Goal: Contribute content

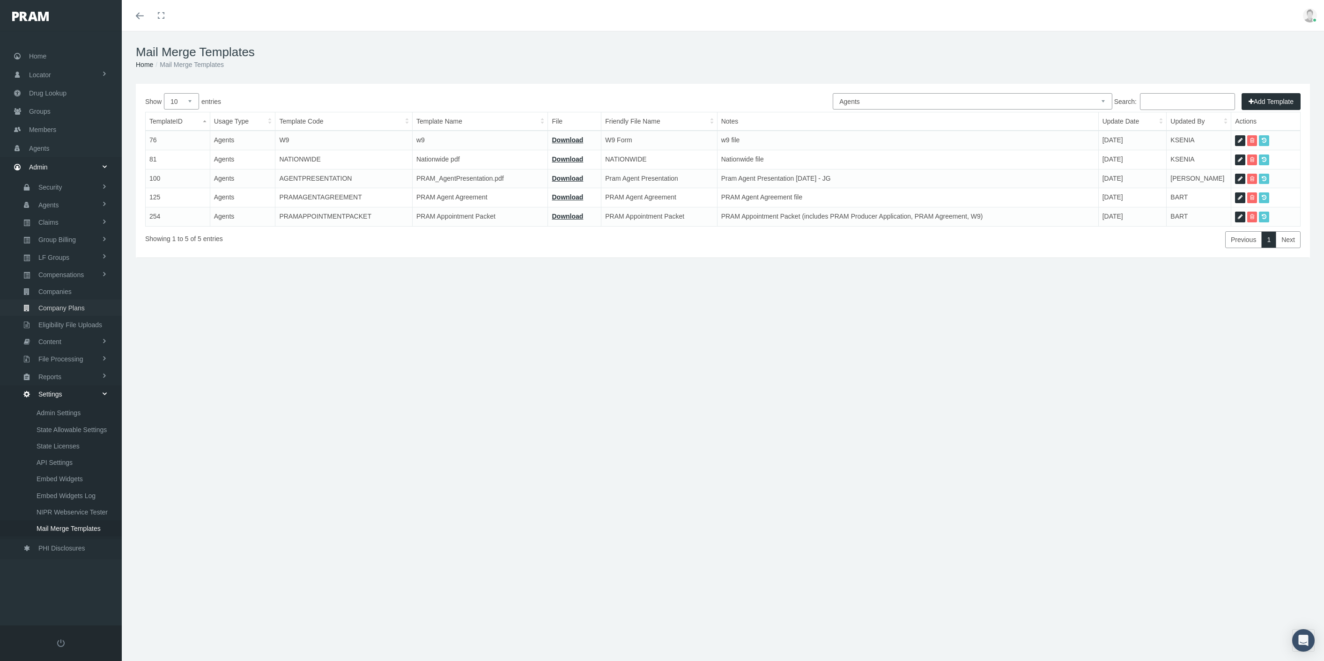
select select "2"
click at [92, 521] on span "Mail Merge Templates" at bounding box center [69, 529] width 64 height 16
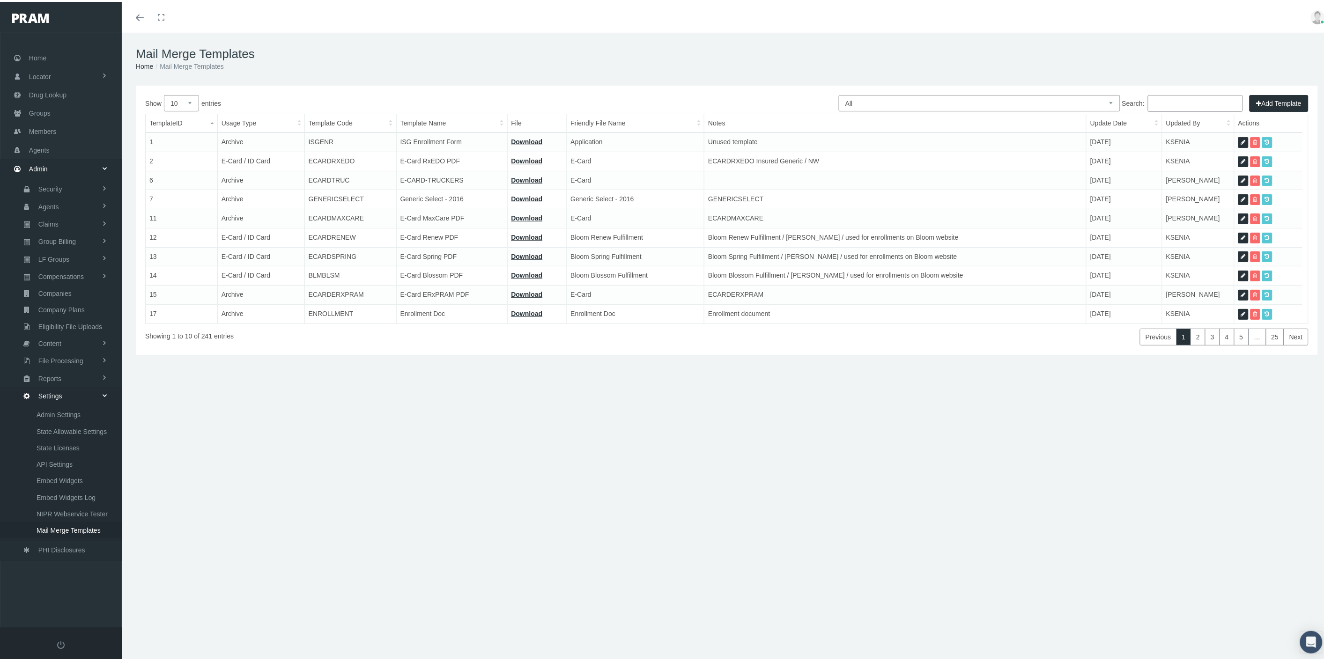
click at [1083, 99] on select "All Members Agents Onboarding Prospects Group Policy Related Remittances Formul…" at bounding box center [980, 101] width 282 height 16
select select "8"
click at [839, 93] on select "All Members Agents Onboarding Prospects Group Policy Related Remittances Formul…" at bounding box center [980, 101] width 282 height 16
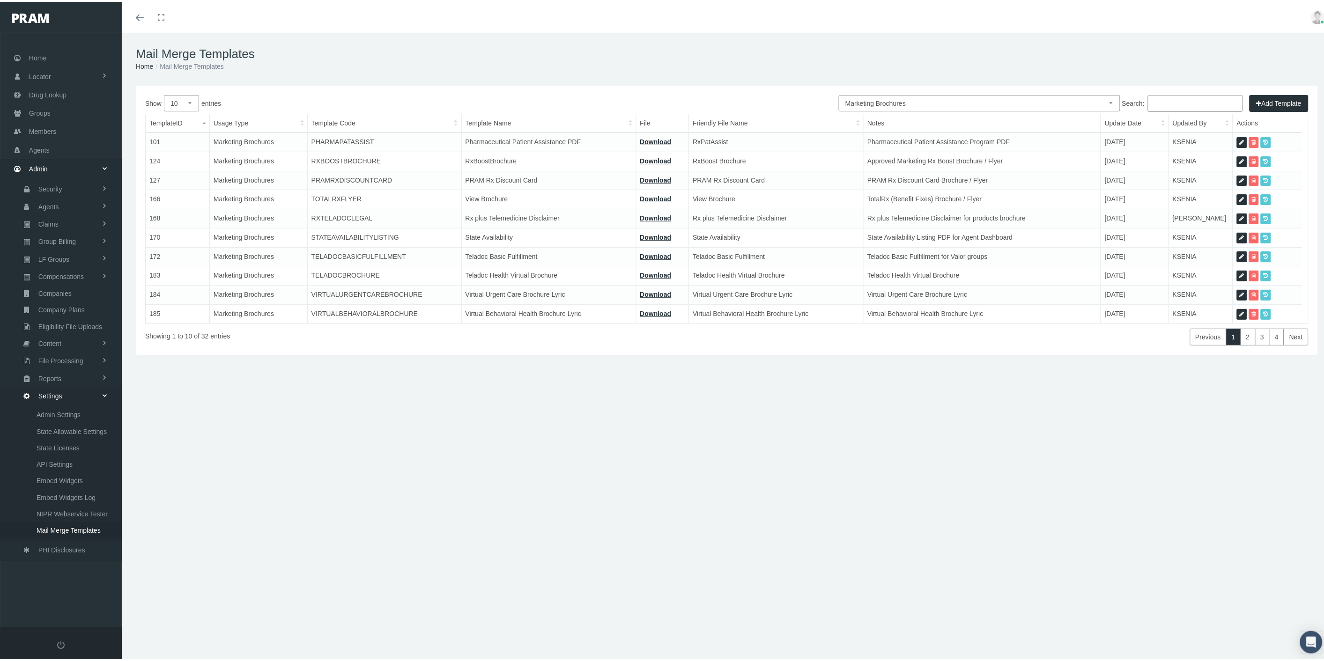
click at [1181, 94] on input "Search:" at bounding box center [1195, 101] width 95 height 17
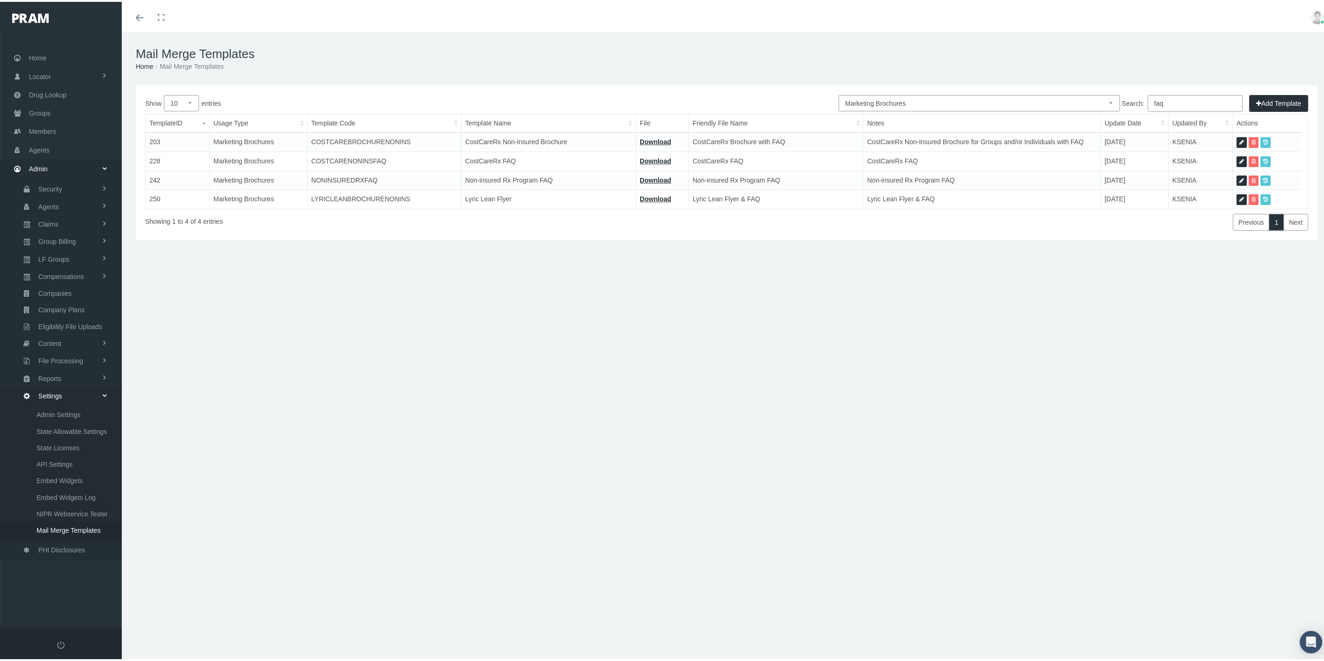
type input "faq"
click at [1242, 157] on icon at bounding box center [1242, 160] width 5 height 9
select select "8"
type input "COSTCARENONINSFAQ"
type input "CostCareRx FAQ"
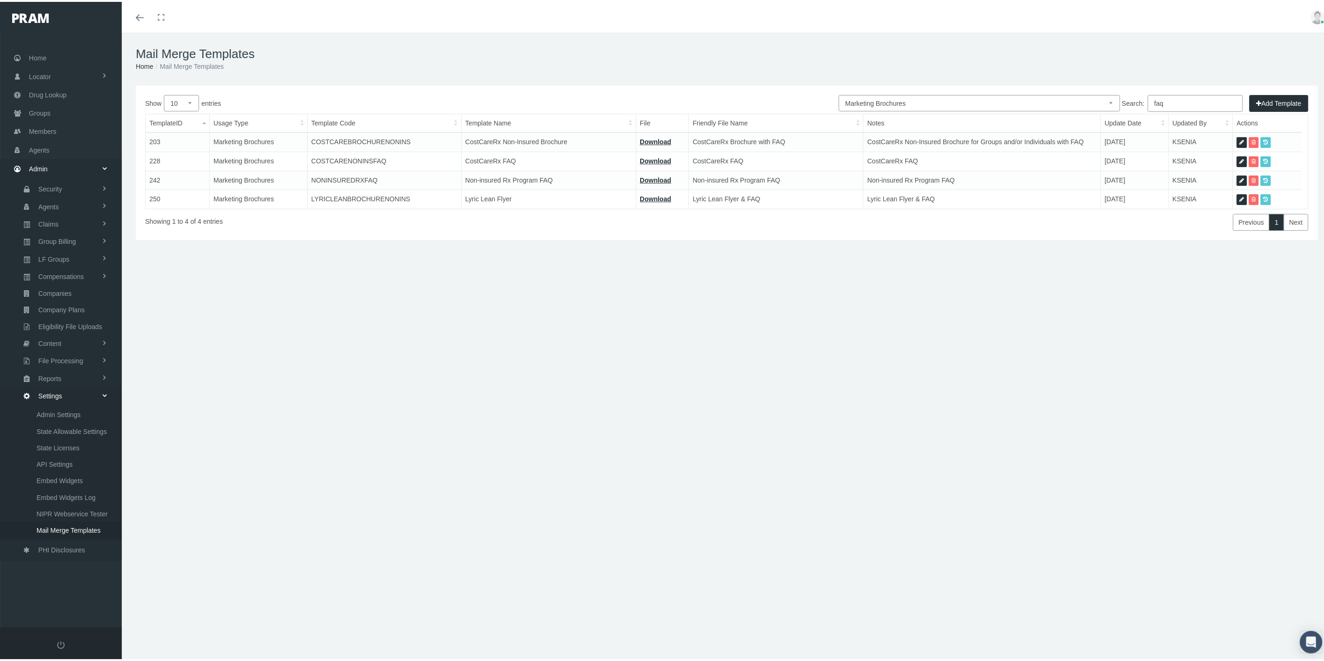
type input "2b - FAQ - COSTCARERX [DATE].pdf"
type input "CostCareRx FAQ"
type textarea "CostCareRx FAQ"
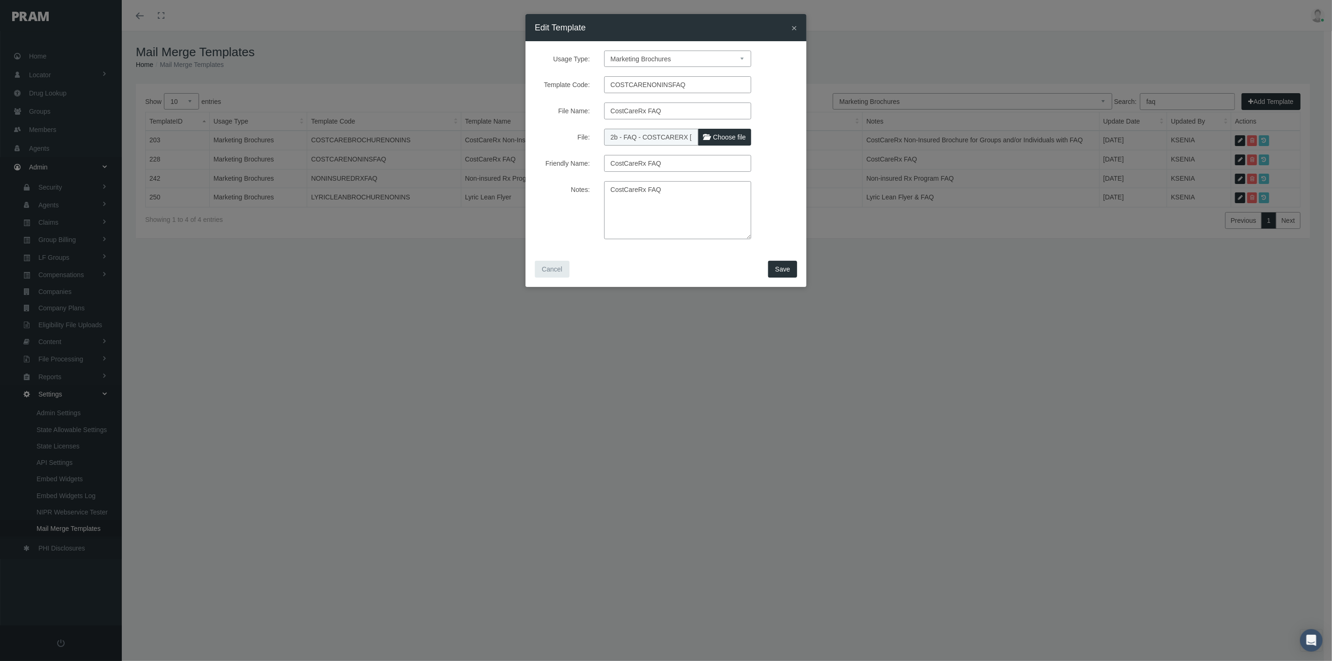
click at [719, 136] on span "Choose file" at bounding box center [729, 137] width 33 height 7
click at [719, 136] on input "File:" at bounding box center [666, 135] width 124 height 13
type input "C:\fakepath\2b - FAQ - COSTCARERX with ES [DATE].pdf"
type input "2b - FAQ - COSTCARERX with ES [DATE].pdf"
click at [774, 270] on button "Save" at bounding box center [782, 269] width 29 height 17
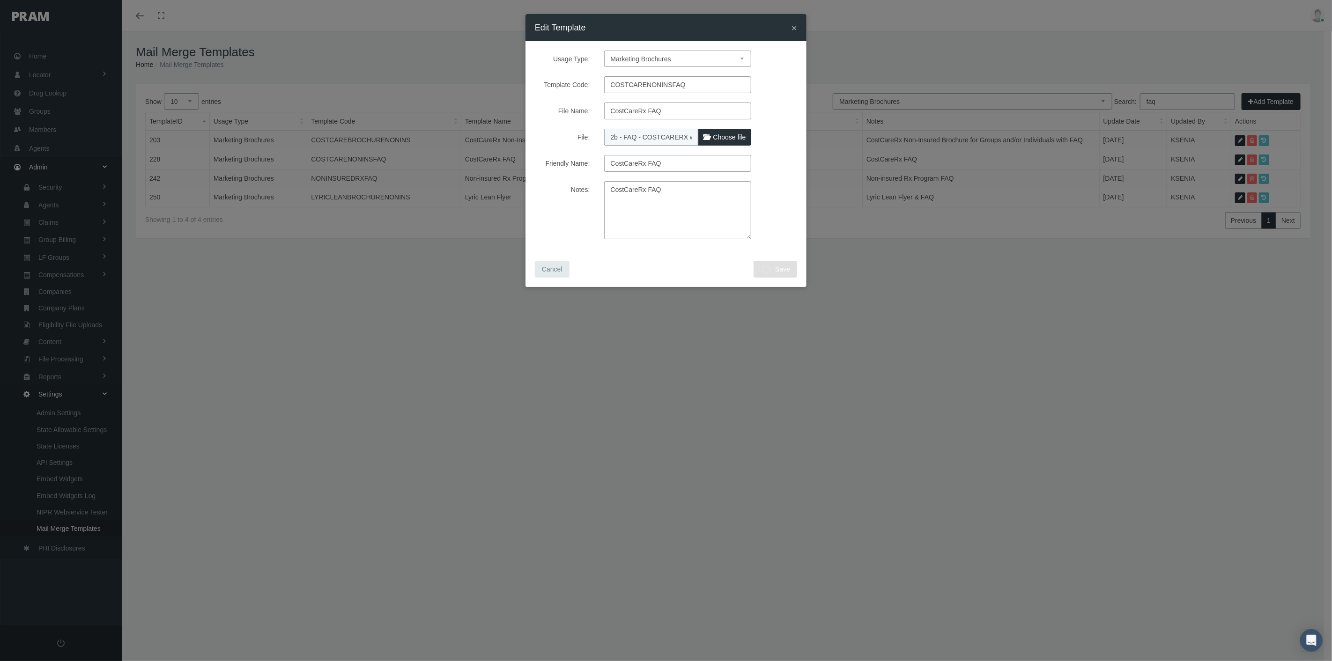
select select "1"
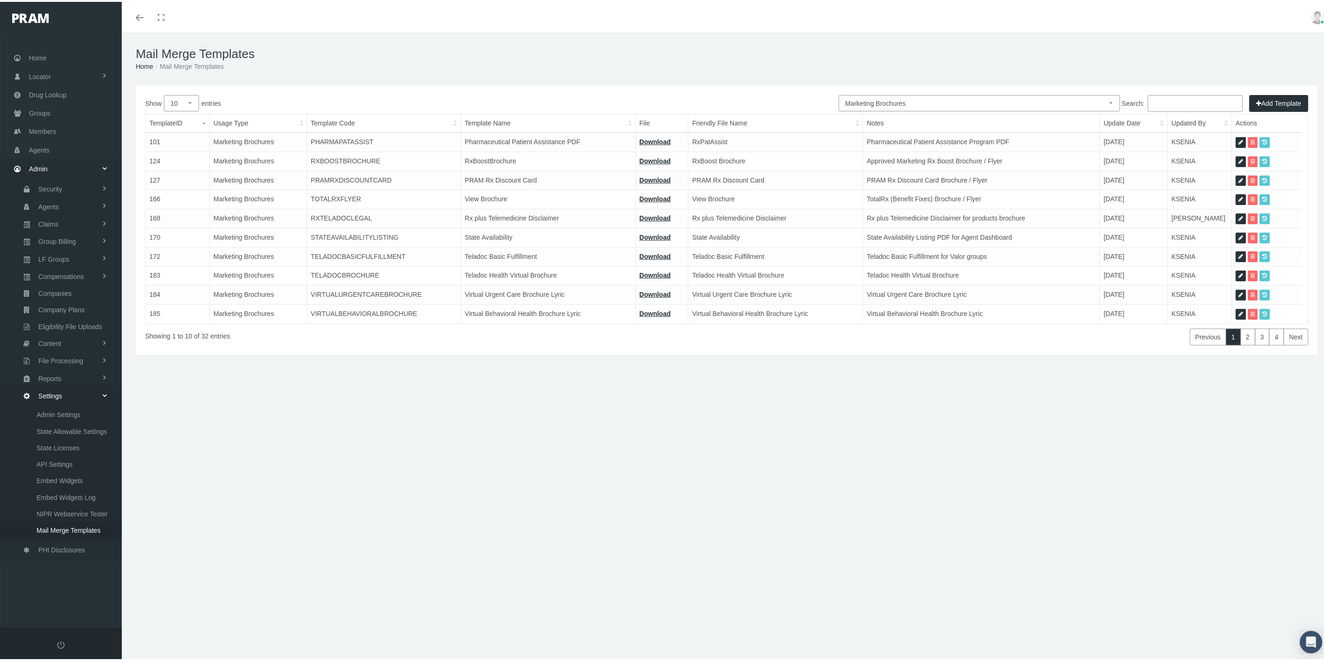
click at [898, 338] on div "Previous 1 2 3 4 Next" at bounding box center [969, 333] width 679 height 22
click at [1179, 99] on input "Search:" at bounding box center [1195, 101] width 95 height 17
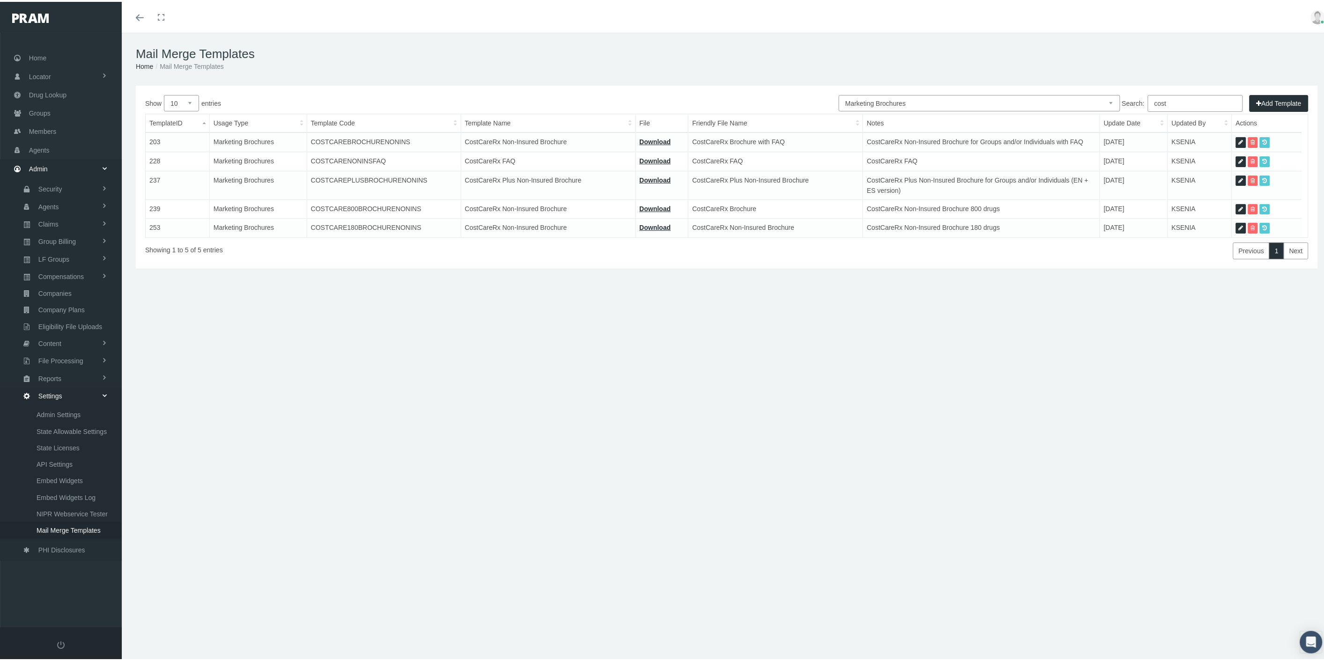
type input "cost"
click at [1237, 138] on link at bounding box center [1241, 140] width 10 height 11
select select "8"
type input "COSTCAREBROCHURENONINS"
type input "CostCareRx Non-Insured Brochure"
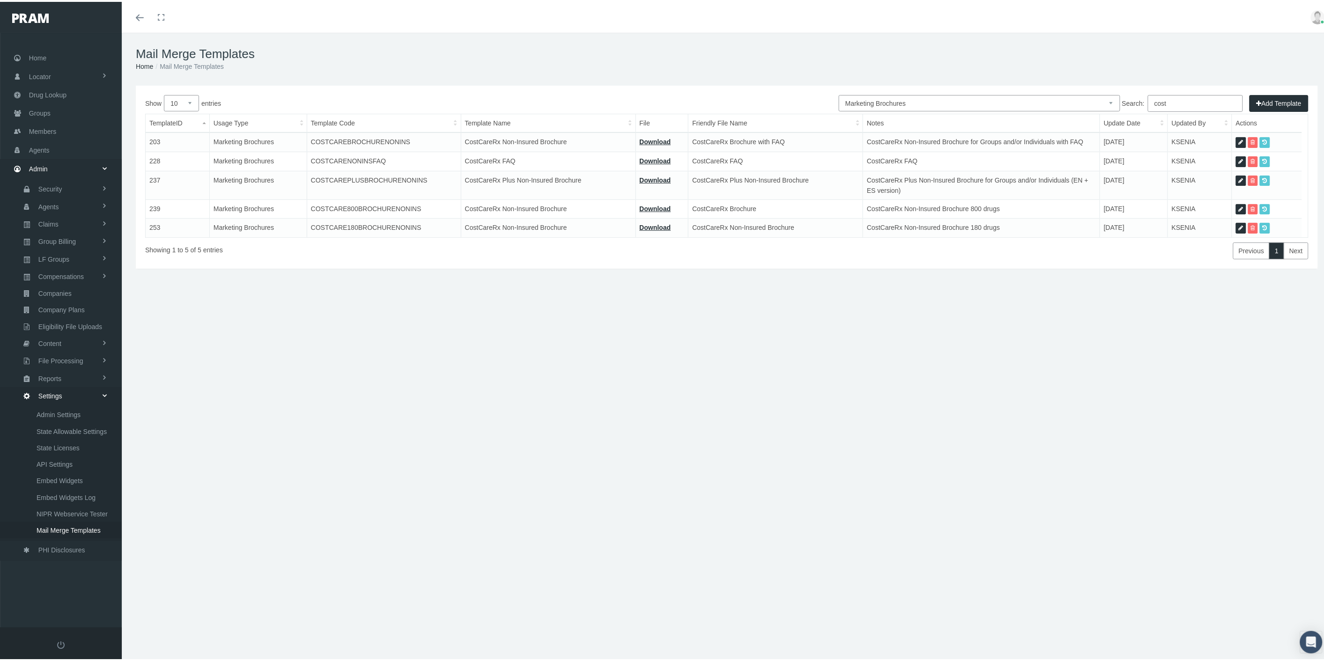
type input "2a - BROCHURE - COSTCARERX WITH FAQ [DATE].pdf"
type input "CostCareRx Brochure with FAQ"
type textarea "CostCareRx Non-Insured Brochure for Groups and/or Individuals with FAQ"
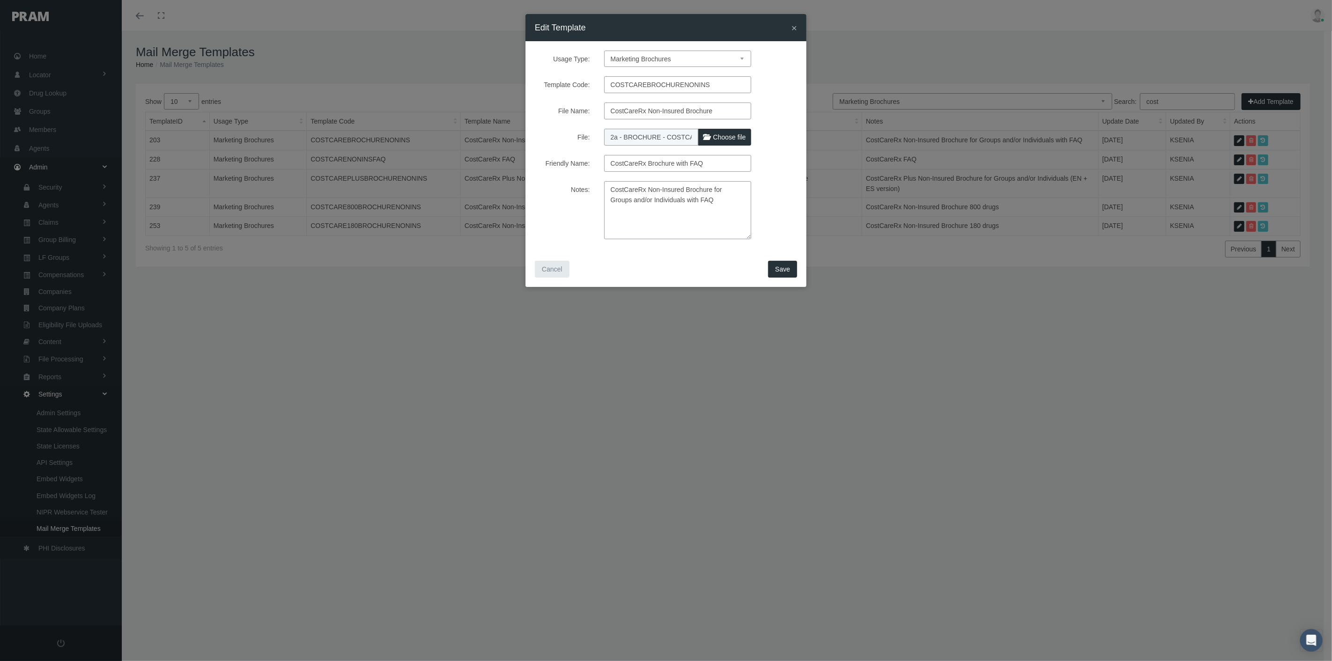
click at [742, 139] on span "Choose file" at bounding box center [729, 137] width 33 height 7
click at [728, 139] on input "File:" at bounding box center [666, 135] width 124 height 13
type input "C:\fakepath\2a - BROCHURE - COSTCARERX WITH FAQ EN ES [DATE].pdf"
type input "2a - BROCHURE - COSTCARERX WITH FAQ EN ES [DATE].pdf"
click at [724, 205] on textarea "CostCareRx Non-Insured Brochure for Groups and/or Individuals with FAQ" at bounding box center [677, 210] width 147 height 58
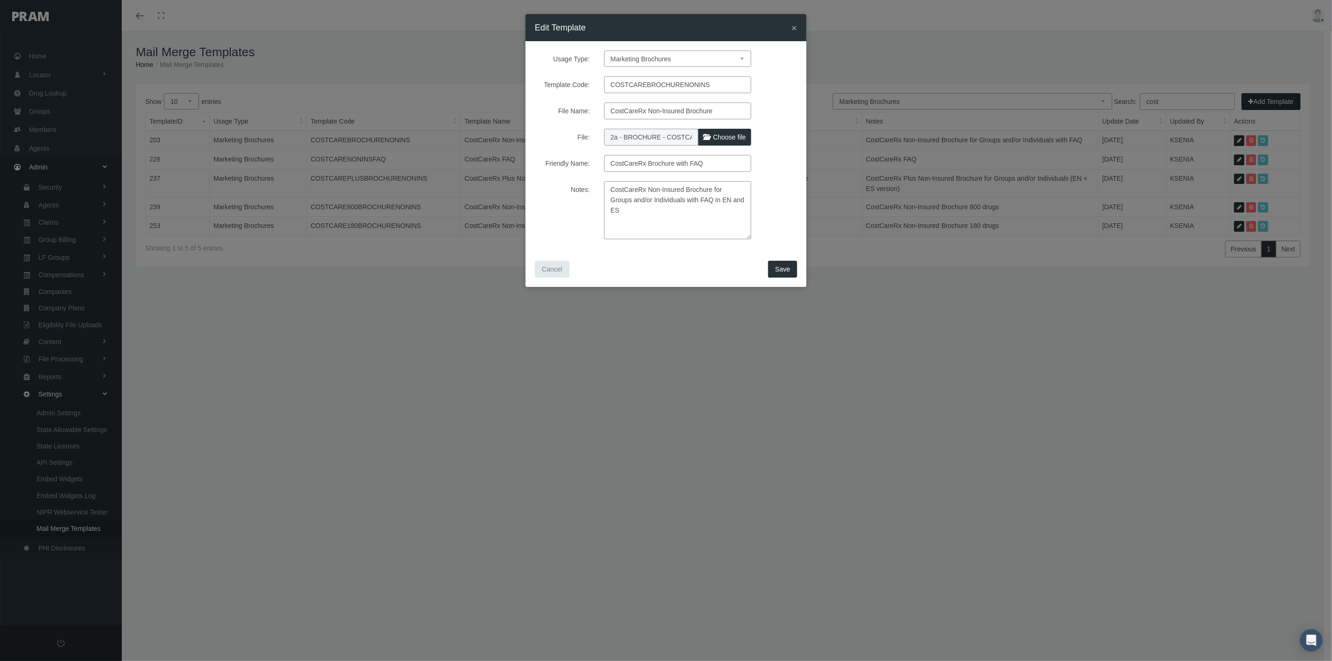
type textarea "CostCareRx Non-Insured Brochure for Groups and/or Individuals with FAQ in EN an…"
click at [781, 269] on span "Save" at bounding box center [782, 269] width 15 height 7
select select "1"
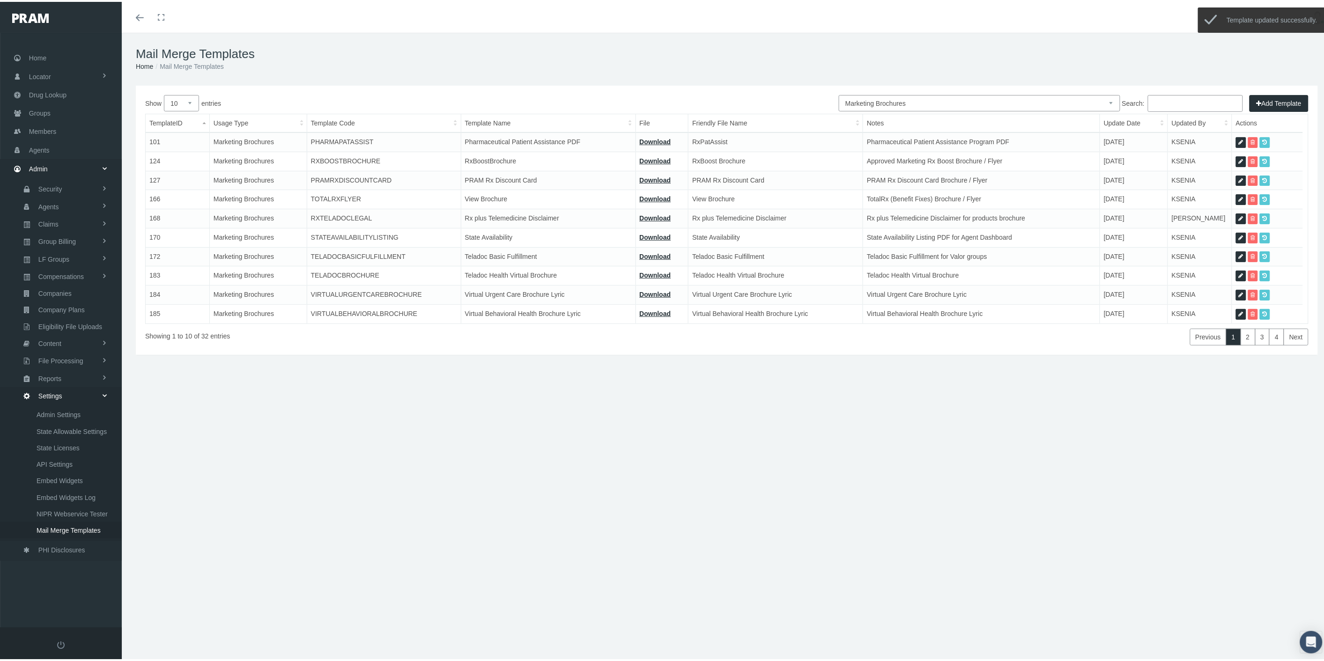
click at [1164, 94] on input "Search:" at bounding box center [1195, 101] width 95 height 17
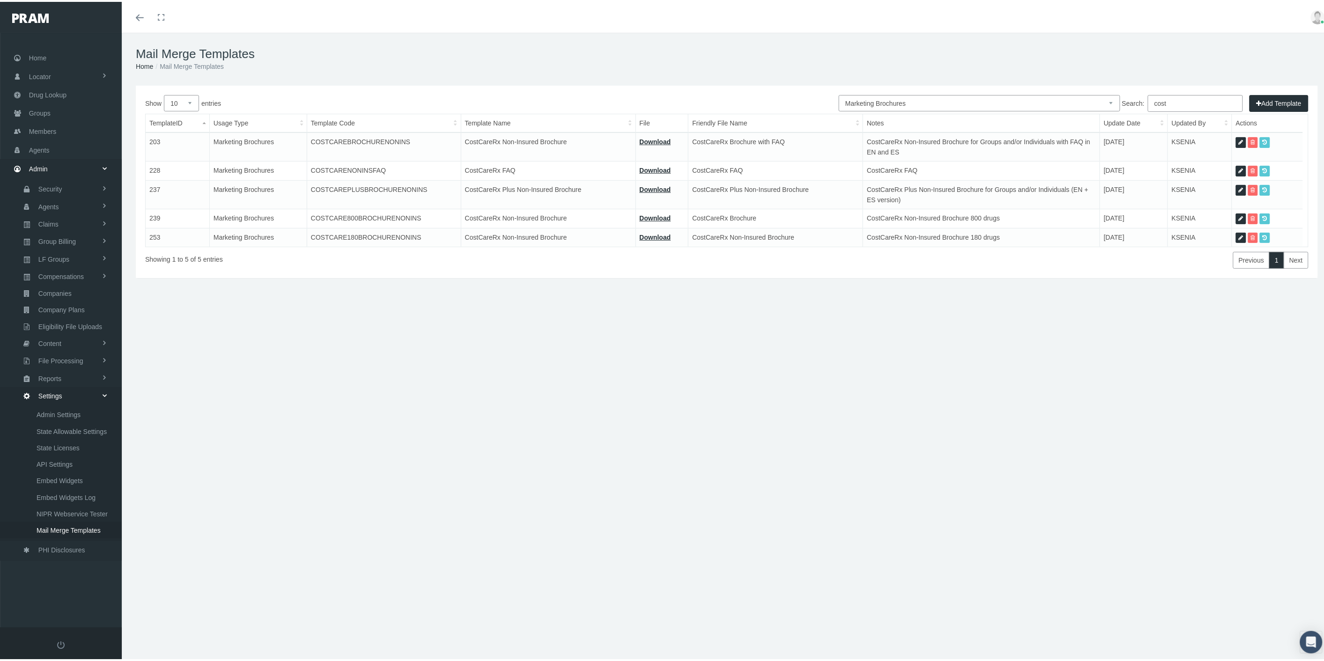
type input "cost"
